Goal: Information Seeking & Learning: Learn about a topic

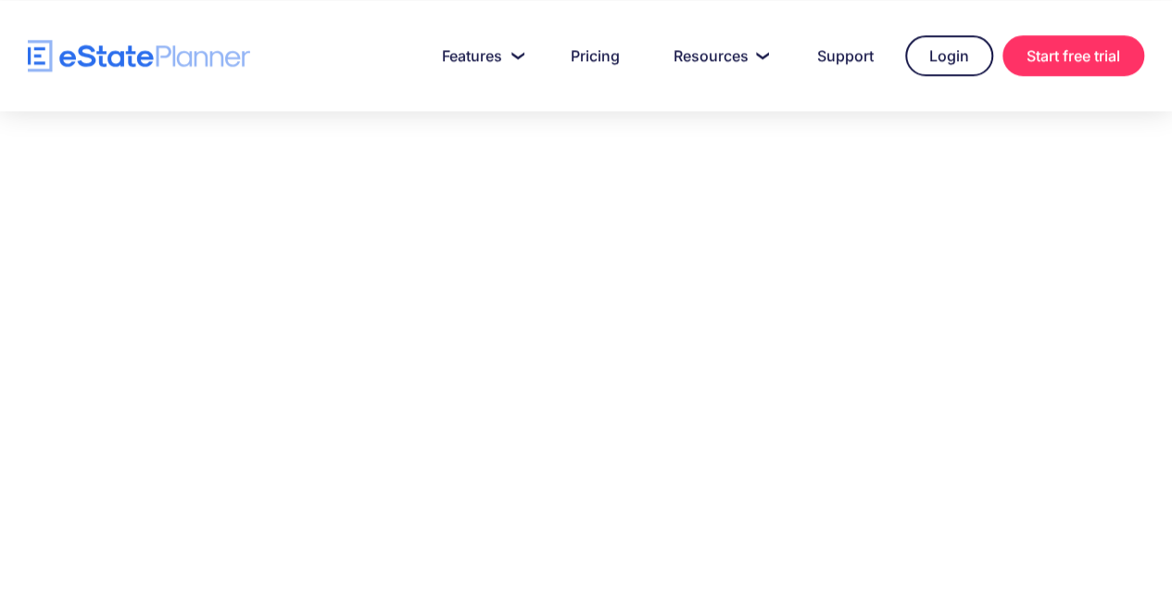
scroll to position [1482, 0]
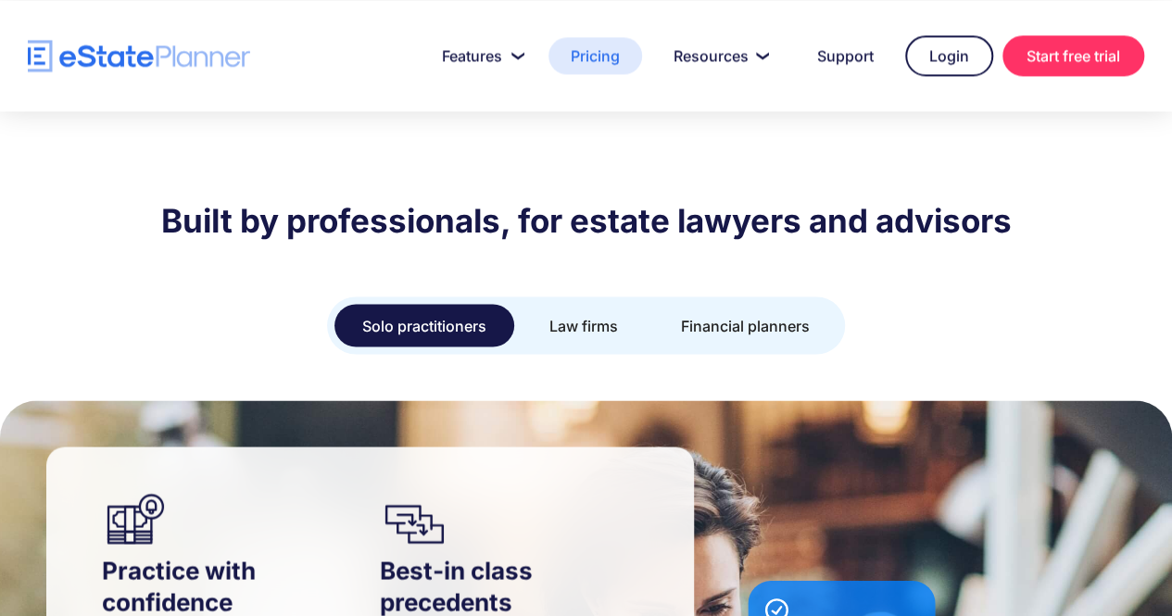
click at [611, 51] on link "Pricing" at bounding box center [595, 55] width 94 height 37
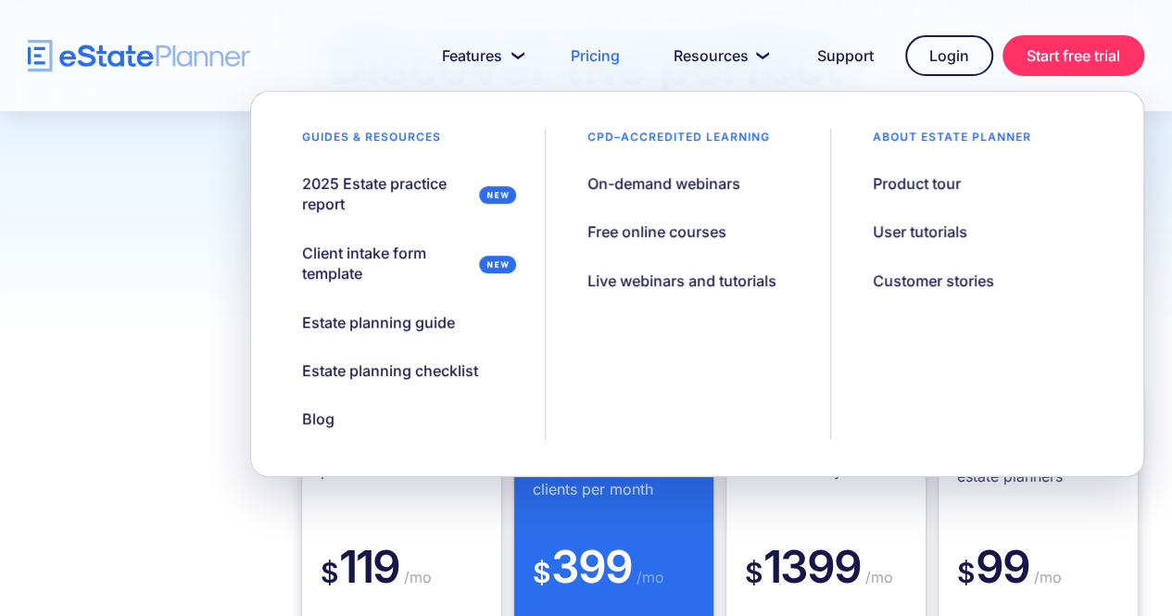
scroll to position [370, 0]
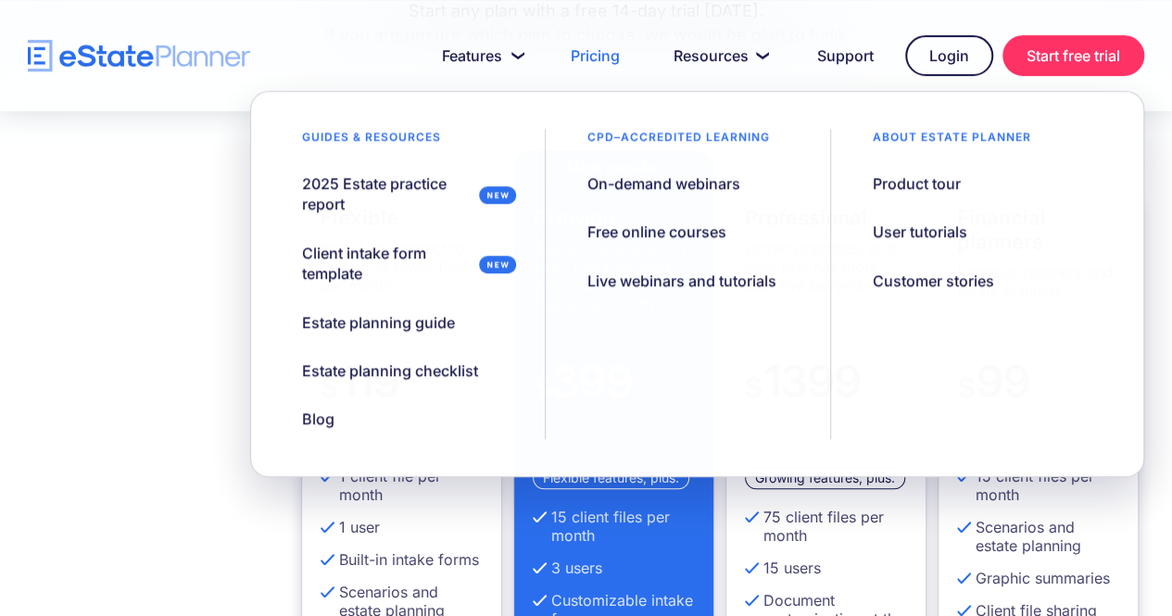
click at [44, 431] on div "Flexible Best if you expect to do two or fewer files per month $ 119 /mo 1 clie…" at bounding box center [586, 509] width 1172 height 721
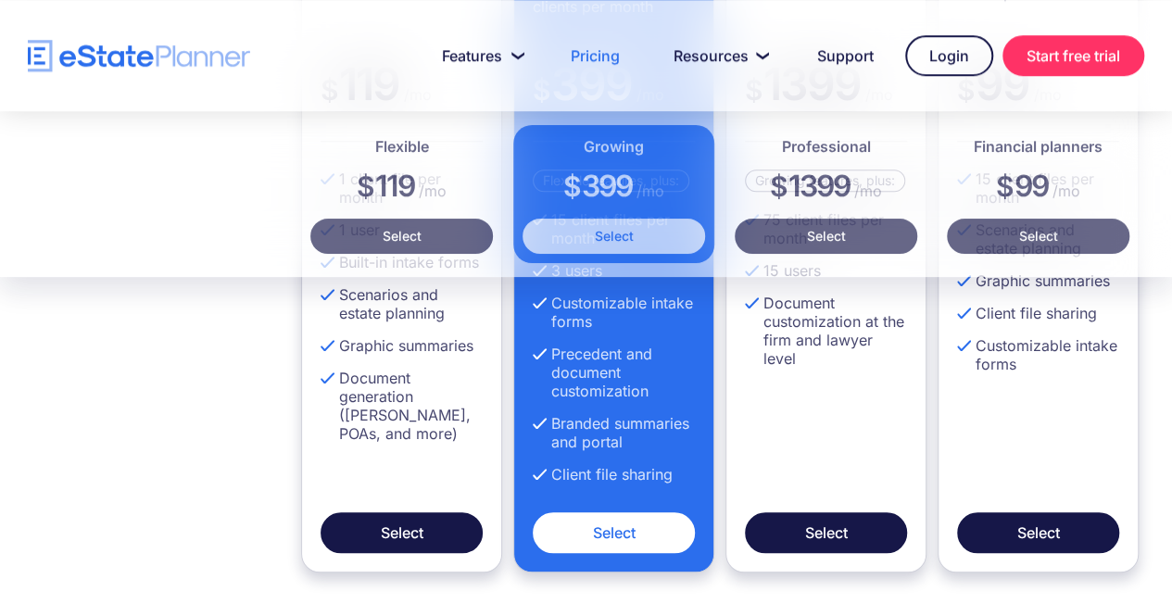
scroll to position [0, 0]
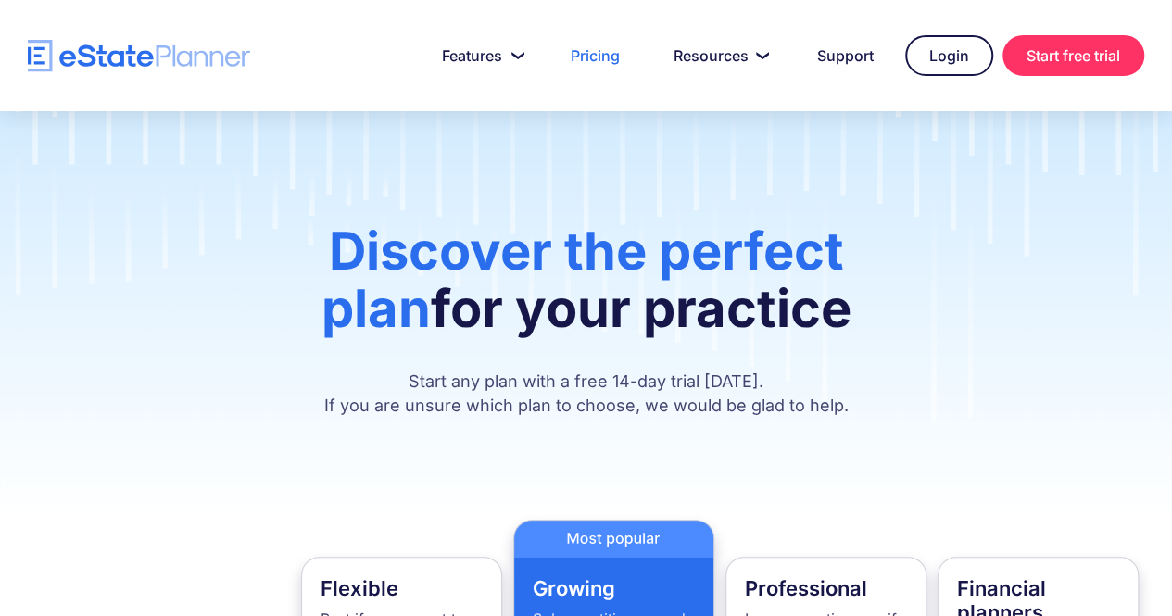
click at [165, 33] on div at bounding box center [586, 55] width 1172 height 111
click at [176, 40] on img "home" at bounding box center [139, 56] width 222 height 32
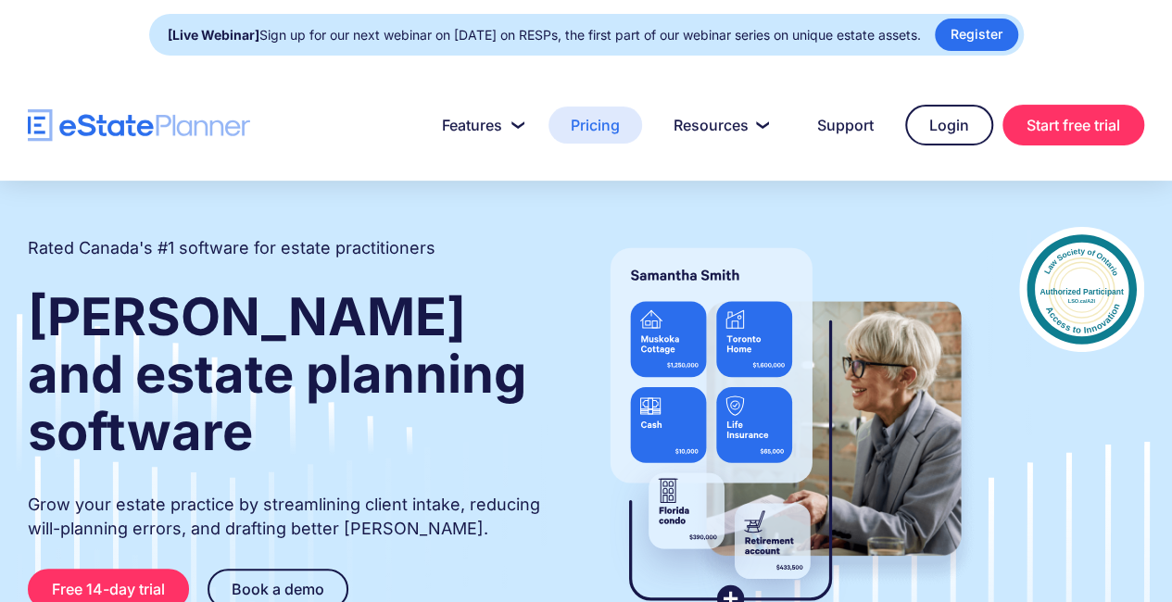
click at [580, 118] on link "Pricing" at bounding box center [595, 125] width 94 height 37
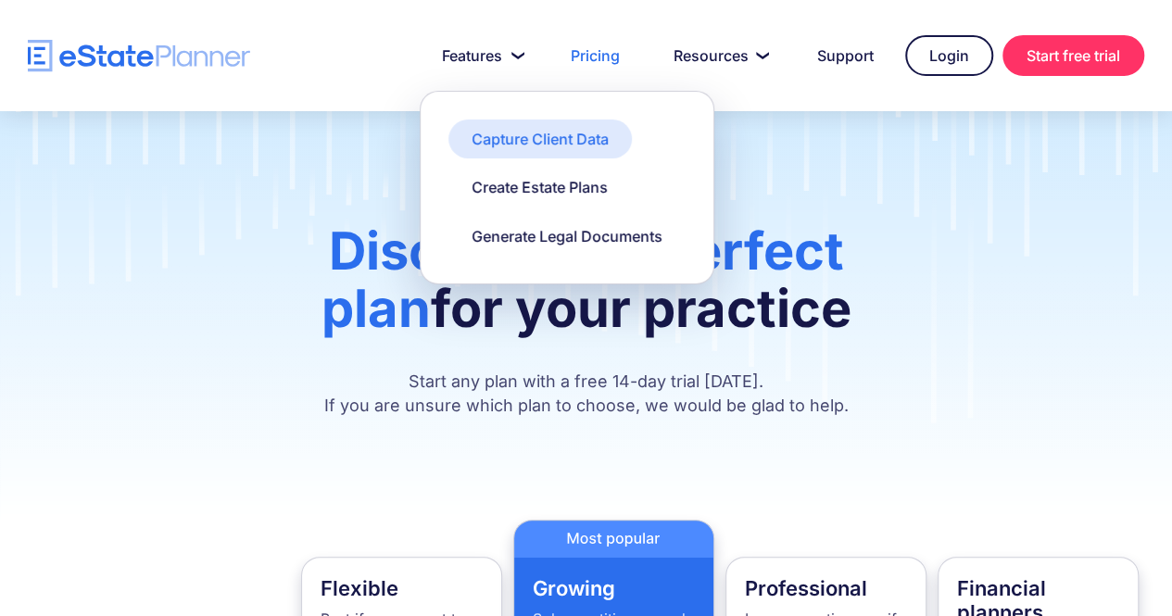
click at [536, 126] on link "Capture Client Data" at bounding box center [539, 138] width 183 height 39
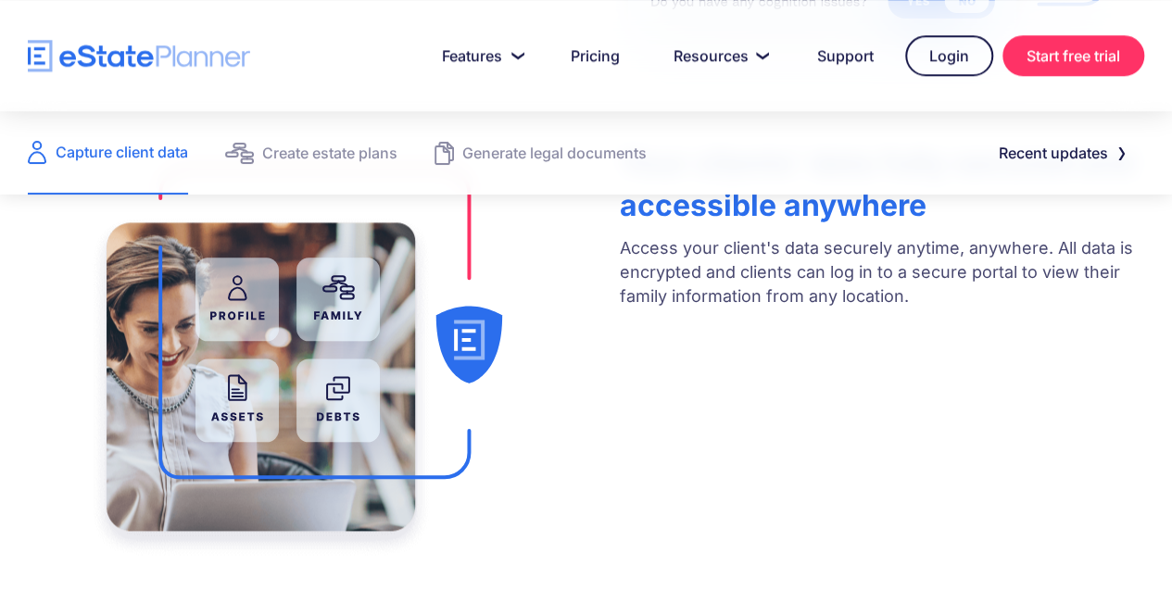
scroll to position [1019, 0]
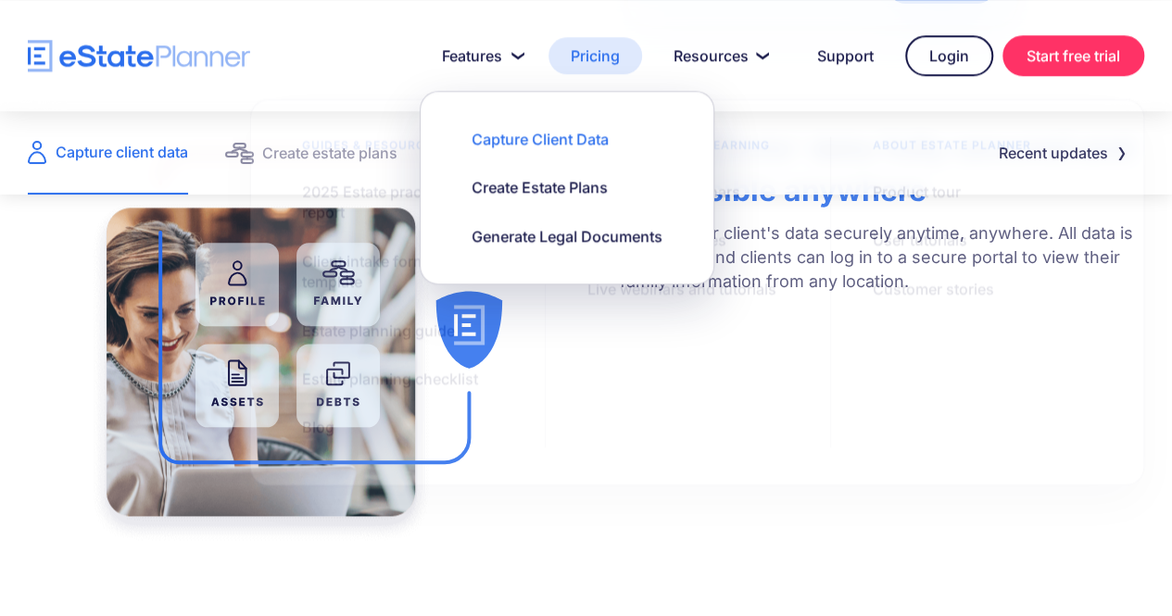
click at [608, 51] on link "Pricing" at bounding box center [595, 55] width 94 height 37
